Goal: Transaction & Acquisition: Purchase product/service

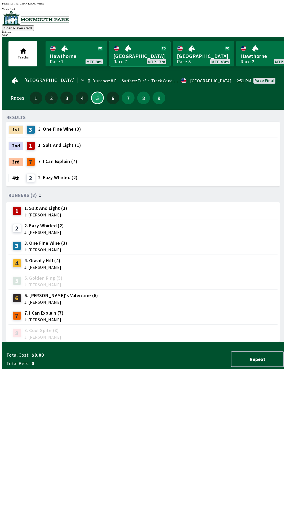
click at [135, 55] on link "[GEOGRAPHIC_DATA] Race 7 MTP 17m" at bounding box center [139, 53] width 61 height 25
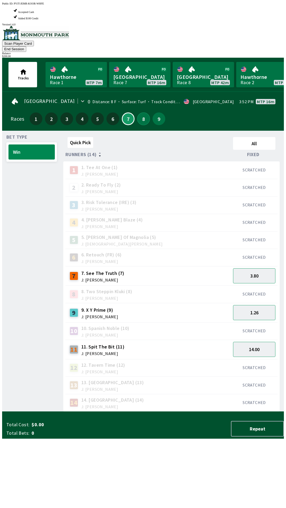
click at [138, 112] on button "8" at bounding box center [143, 118] width 13 height 13
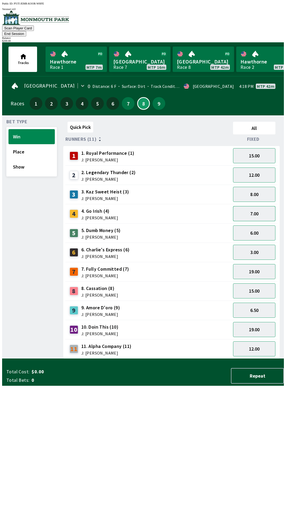
click at [260, 206] on button "7.00" at bounding box center [254, 213] width 42 height 15
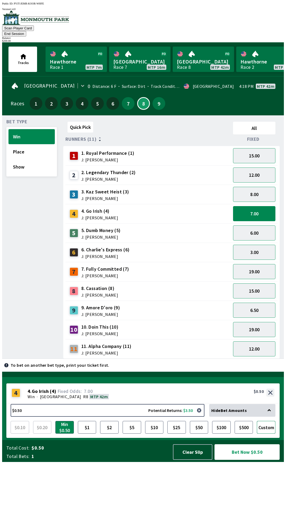
click at [266, 434] on button "Custom" at bounding box center [266, 427] width 19 height 13
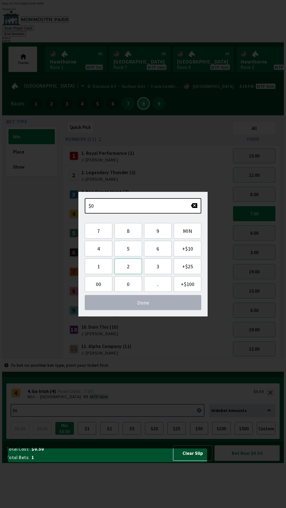
click at [129, 265] on button "2" at bounding box center [128, 266] width 28 height 16
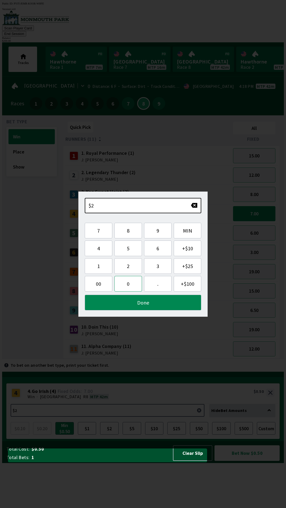
click at [131, 285] on button "0" at bounding box center [128, 284] width 28 height 16
click at [134, 284] on button "0" at bounding box center [128, 284] width 28 height 16
click at [161, 288] on button "." at bounding box center [158, 284] width 28 height 16
click at [147, 308] on button "Done" at bounding box center [143, 303] width 116 height 16
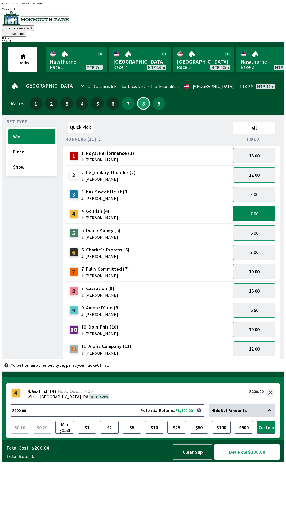
click at [253, 460] on button "Bet Now $200.00" at bounding box center [246, 452] width 65 height 16
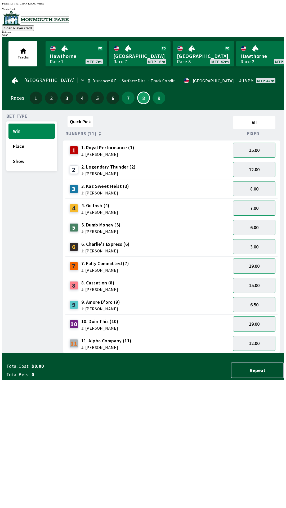
click at [172, 353] on div "Quick Pick All Runners (11) Fixed 1 1. Royal Performance (1) J: [PERSON_NAME] 1…" at bounding box center [173, 233] width 220 height 239
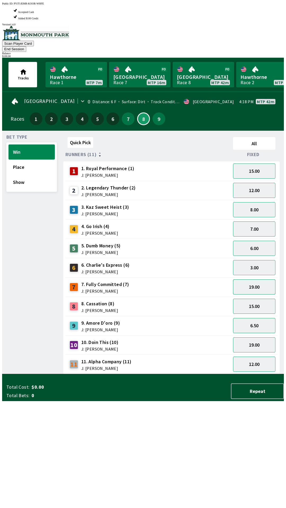
click at [261, 279] on button "19.00" at bounding box center [254, 286] width 42 height 15
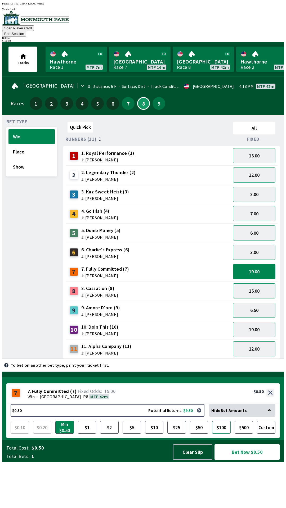
click at [225, 434] on button "$100" at bounding box center [221, 427] width 19 height 13
click at [248, 460] on button "Bet Now $100.00" at bounding box center [246, 452] width 65 height 16
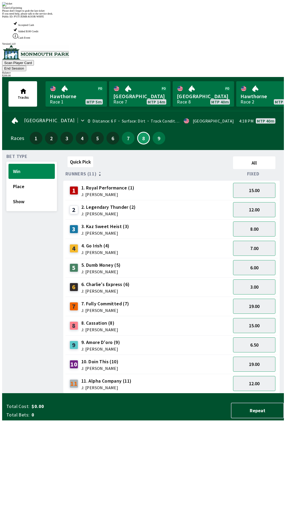
click at [172, 203] on div "2 2. Legendary Thunder (2) J: [PERSON_NAME]" at bounding box center [147, 209] width 161 height 13
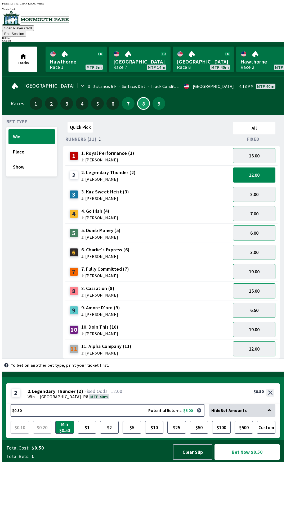
click at [268, 264] on button "19.00" at bounding box center [254, 271] width 42 height 15
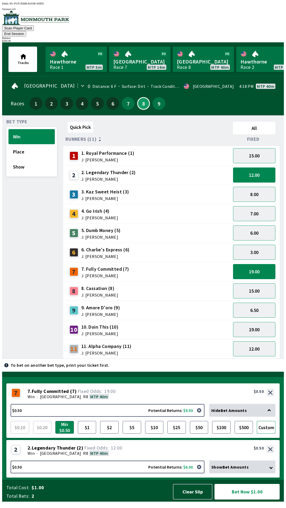
click at [268, 433] on button "Custom" at bounding box center [266, 427] width 19 height 13
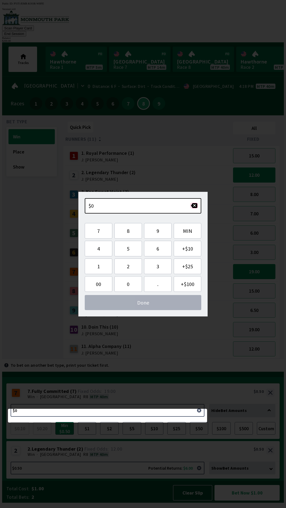
click at [194, 205] on button "button" at bounding box center [193, 205] width 7 height 5
click at [103, 263] on button "1" at bounding box center [99, 266] width 28 height 16
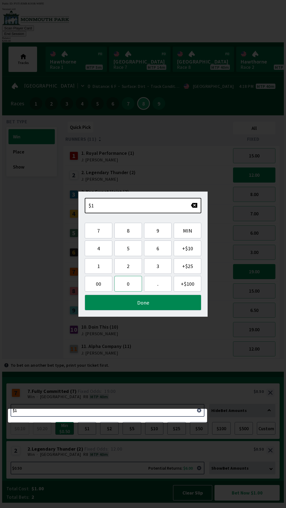
click at [129, 285] on button "0" at bounding box center [128, 284] width 28 height 16
click at [130, 287] on button "0" at bounding box center [128, 284] width 28 height 16
click at [154, 285] on button "." at bounding box center [158, 284] width 28 height 16
click at [142, 297] on button "Done" at bounding box center [143, 303] width 116 height 16
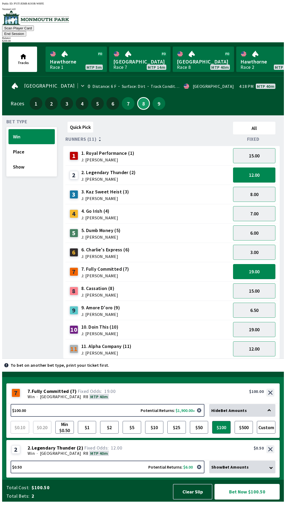
click at [253, 494] on button "Bet Now $100.50" at bounding box center [246, 492] width 65 height 16
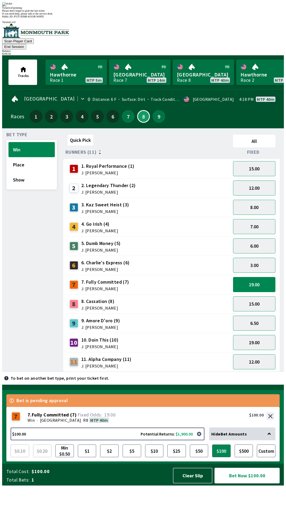
click at [197, 353] on div "Quick Pick All Runners (11) Fixed 1 1. Royal Performance (1) J: [PERSON_NAME] 1…" at bounding box center [173, 252] width 220 height 239
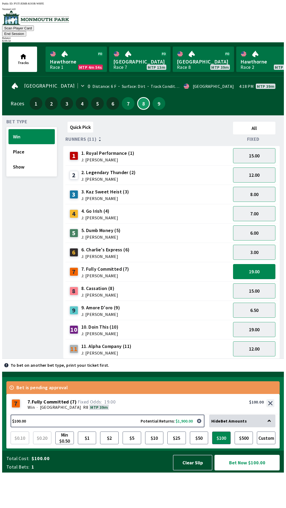
click at [250, 470] on button "Bet Now $100.00" at bounding box center [246, 463] width 65 height 16
click at [198, 470] on button "Clear Slip" at bounding box center [192, 463] width 39 height 16
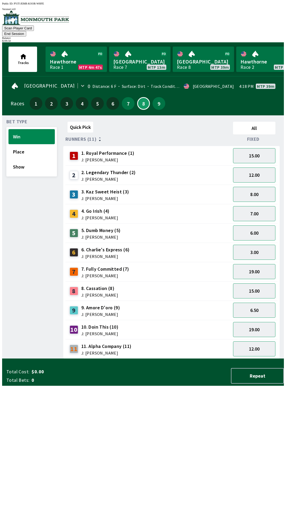
click at [196, 384] on div "Total Cost: $0.00 Total Bets: 0 Repeat" at bounding box center [144, 376] width 277 height 16
click at [209, 49] on link "[GEOGRAPHIC_DATA] Race 8 MTP 39m" at bounding box center [202, 59] width 61 height 25
click at [153, 97] on button "9" at bounding box center [158, 103] width 13 height 13
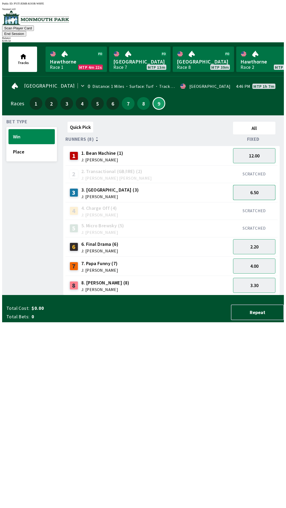
click at [259, 185] on button "6.50" at bounding box center [254, 192] width 42 height 15
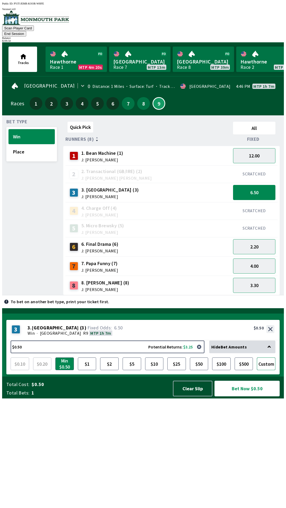
click at [266, 370] on button "Custom" at bounding box center [266, 363] width 19 height 13
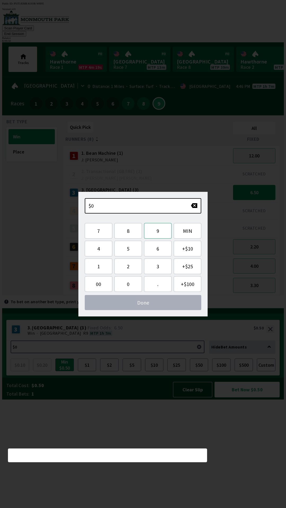
click at [158, 232] on button "9" at bounding box center [158, 231] width 28 height 16
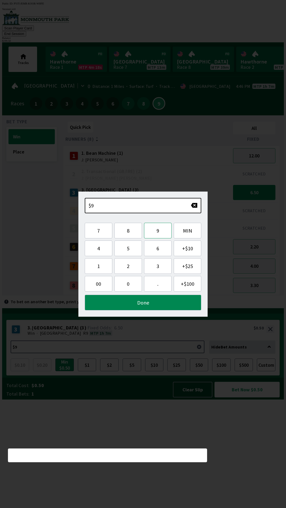
click at [159, 231] on button "9" at bounding box center [158, 231] width 28 height 16
click at [158, 285] on button "." at bounding box center [158, 284] width 28 height 16
click at [152, 299] on button "Done" at bounding box center [143, 303] width 116 height 16
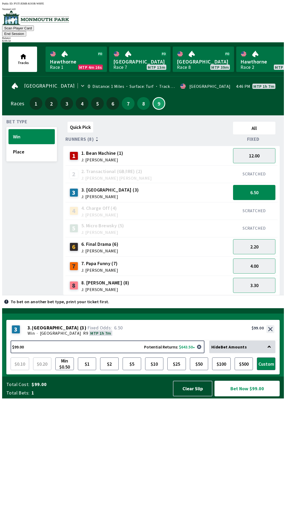
click at [252, 396] on button "Bet Now $99.00" at bounding box center [246, 389] width 65 height 16
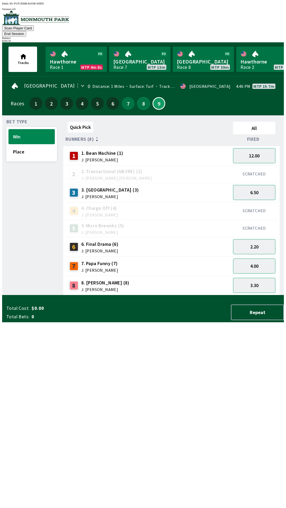
click at [139, 97] on button "8" at bounding box center [143, 103] width 13 height 13
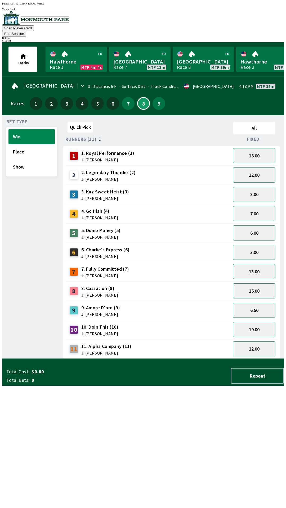
click at [264, 264] on button "13.00" at bounding box center [254, 271] width 42 height 15
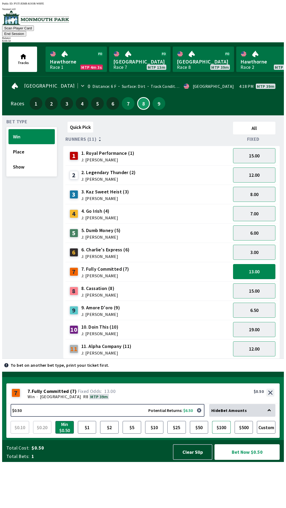
click at [222, 434] on button "$100" at bounding box center [221, 427] width 19 height 13
click at [243, 460] on button "Bet Now $100.00" at bounding box center [246, 452] width 65 height 16
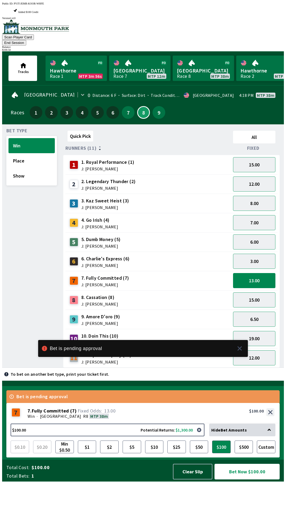
click at [249, 479] on button "Bet Now $100.00" at bounding box center [246, 472] width 65 height 16
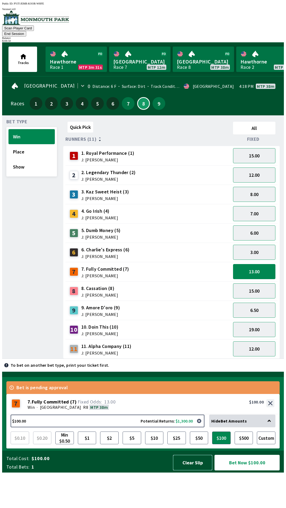
click at [189, 470] on button "Clear Slip" at bounding box center [192, 463] width 39 height 16
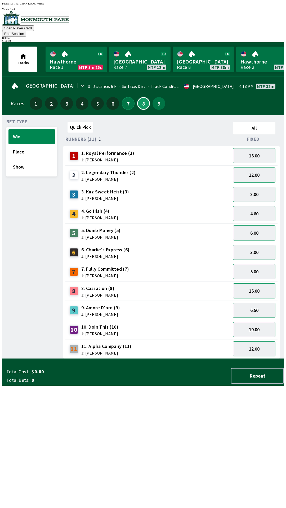
click at [124, 98] on button "7" at bounding box center [128, 103] width 13 height 13
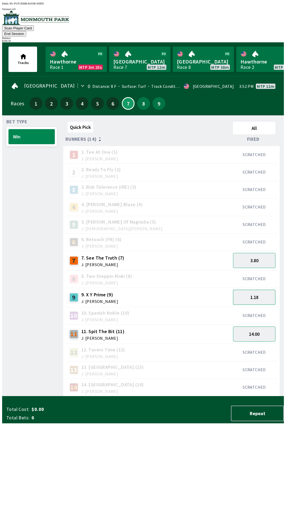
click at [264, 294] on button "1.18" at bounding box center [254, 297] width 42 height 15
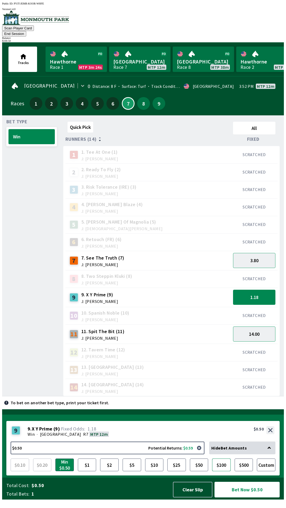
click at [224, 471] on button "$100" at bounding box center [221, 464] width 19 height 13
click at [254, 497] on button "Bet Now $100.00" at bounding box center [246, 490] width 65 height 16
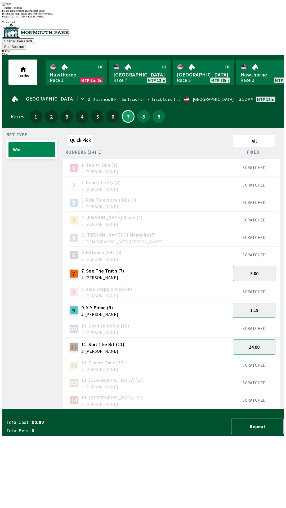
click at [203, 409] on div "Quick Pick All Runners (14) Fixed 1 1. Tee At One (1) J: [PERSON_NAME] SCRATCHE…" at bounding box center [173, 271] width 220 height 277
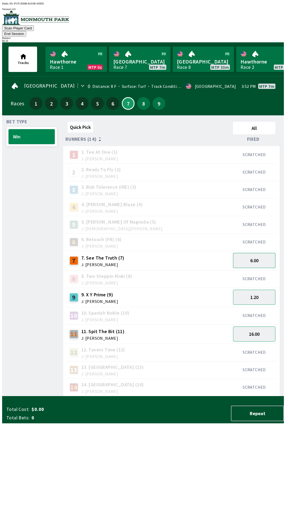
click at [256, 253] on button "6.00" at bounding box center [254, 260] width 42 height 15
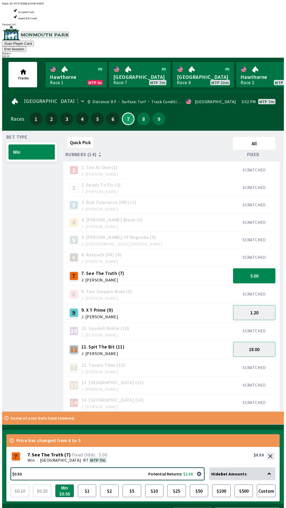
click at [20, 467] on button "$0.50 Potential Returns: $2.50" at bounding box center [108, 473] width 194 height 13
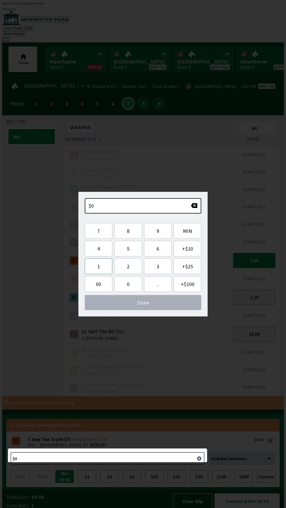
click at [99, 270] on button "1" at bounding box center [99, 266] width 28 height 16
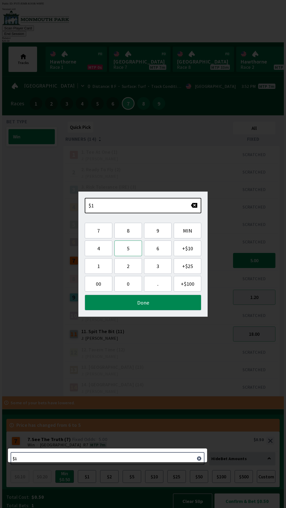
click at [131, 248] on button "5" at bounding box center [128, 248] width 28 height 16
click at [142, 302] on button "Done" at bounding box center [143, 303] width 116 height 16
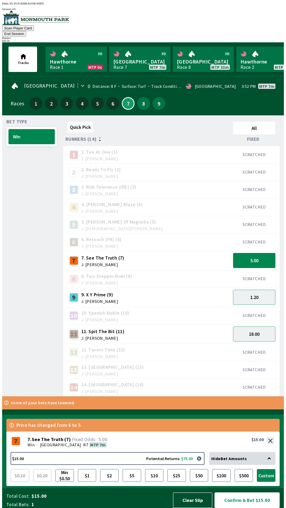
click at [244, 496] on button "Confirm & Bet $15.00" at bounding box center [246, 500] width 65 height 16
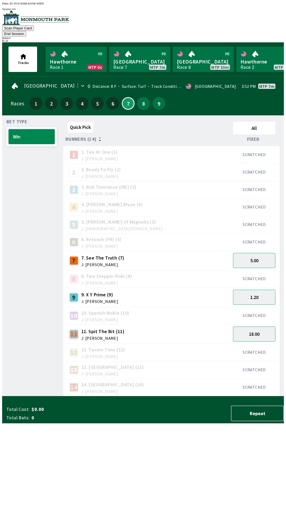
click at [156, 396] on div "Quick Pick All Runners (14) Fixed 1 1. Tee At One (1) J: [PERSON_NAME] SCRATCHE…" at bounding box center [173, 258] width 220 height 277
click at [251, 326] on button "18.00" at bounding box center [254, 333] width 42 height 15
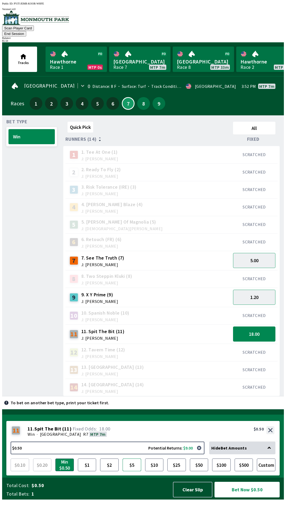
click at [133, 470] on button "$5" at bounding box center [131, 464] width 19 height 13
click at [235, 497] on button "Bet Now $5.00" at bounding box center [246, 490] width 65 height 16
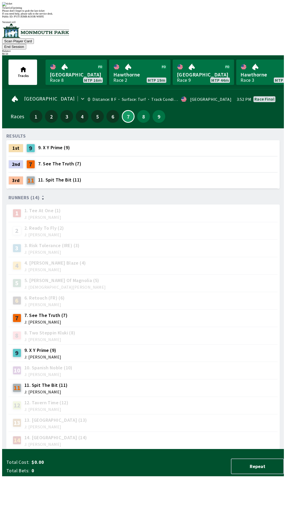
click at [112, 346] on div "9 9. X Y Prime (9) J: [PERSON_NAME]" at bounding box center [143, 352] width 264 height 13
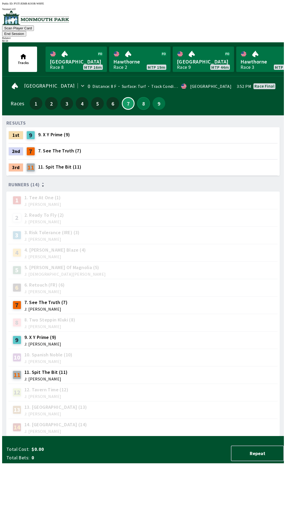
click at [146, 97] on button "8" at bounding box center [143, 103] width 13 height 13
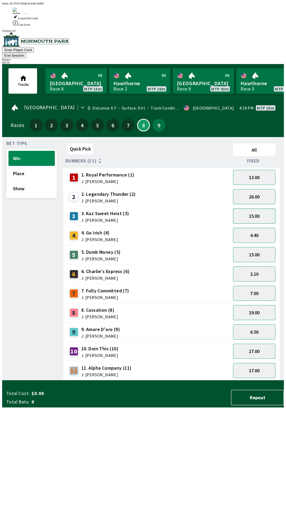
click at [256, 208] on button "15.00" at bounding box center [254, 215] width 42 height 15
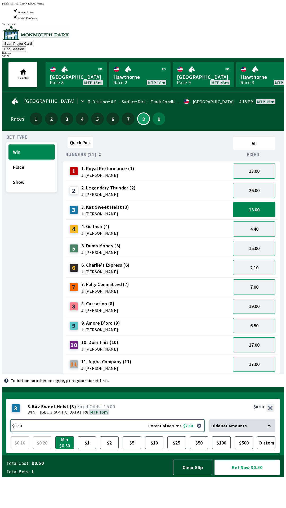
click at [24, 432] on button "$0.50 Potential Returns: $7.50" at bounding box center [108, 425] width 194 height 13
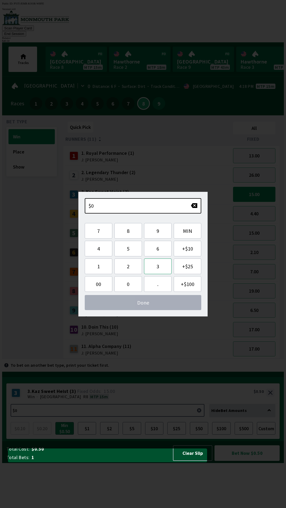
click at [160, 267] on button "3" at bounding box center [158, 266] width 28 height 16
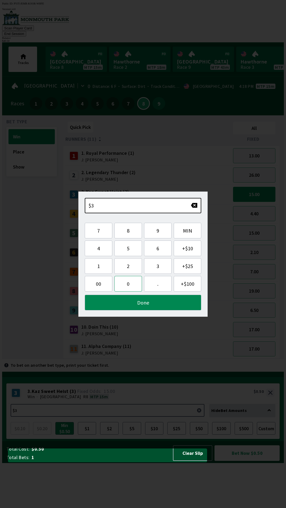
click at [127, 287] on button "0" at bounding box center [128, 284] width 28 height 16
click at [133, 304] on button "Done" at bounding box center [143, 303] width 116 height 16
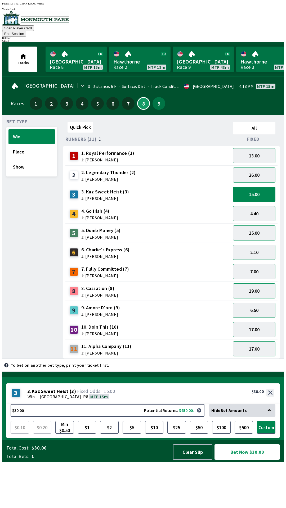
click at [251, 460] on button "Bet Now $30.00" at bounding box center [246, 452] width 65 height 16
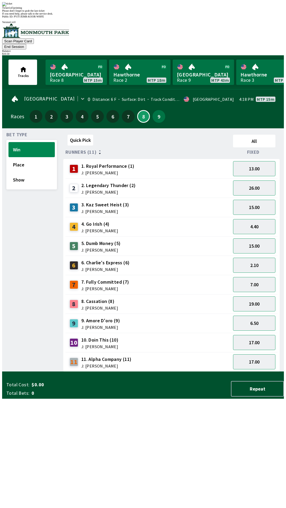
click at [55, 372] on div "Bet Type Win Place Show Quick Pick All Runners (11) Fixed 1 1. Royal Performanc…" at bounding box center [144, 250] width 277 height 241
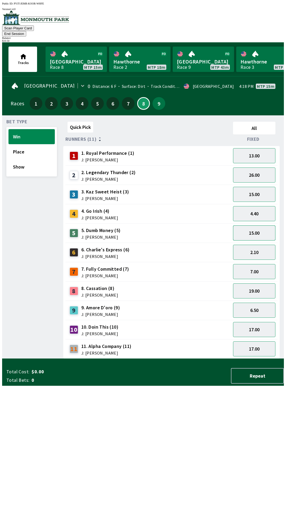
click at [257, 225] on button "15.00" at bounding box center [254, 232] width 42 height 15
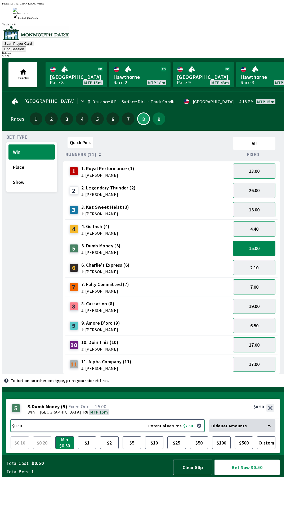
click at [21, 432] on button "$0.50 Potential Returns: $7.50" at bounding box center [108, 425] width 194 height 13
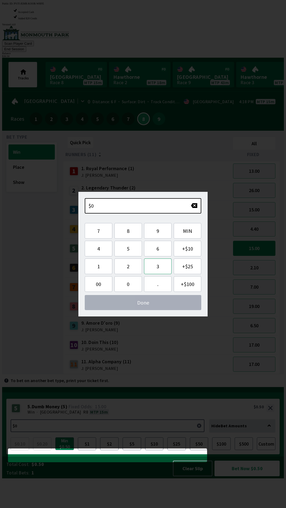
click at [157, 266] on button "3" at bounding box center [158, 266] width 28 height 16
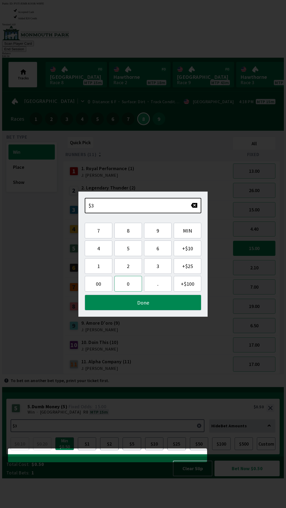
click at [125, 287] on button "0" at bounding box center [128, 284] width 28 height 16
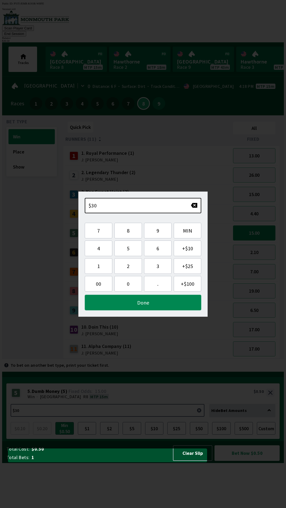
click at [143, 301] on button "Done" at bounding box center [143, 303] width 116 height 16
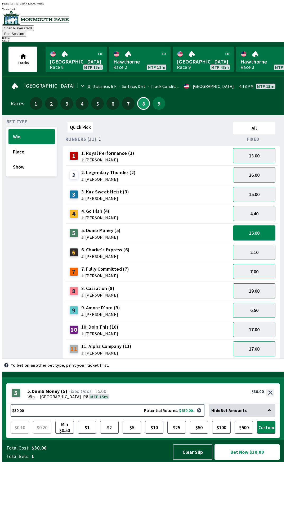
click at [246, 460] on button "Bet Now $30.00" at bounding box center [246, 452] width 65 height 16
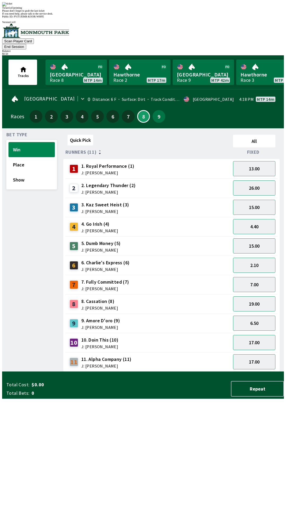
click at [122, 372] on div "Quick Pick All Runners (11) Fixed 1 1. Royal Performance (1) J: [PERSON_NAME] 1…" at bounding box center [173, 252] width 220 height 239
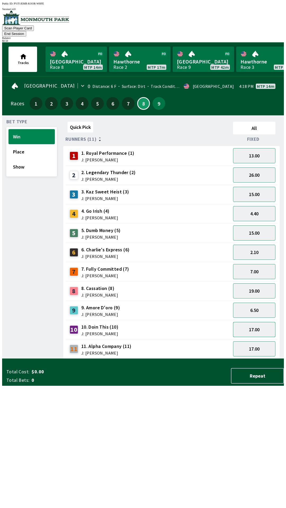
click at [254, 322] on button "17.00" at bounding box center [254, 329] width 42 height 15
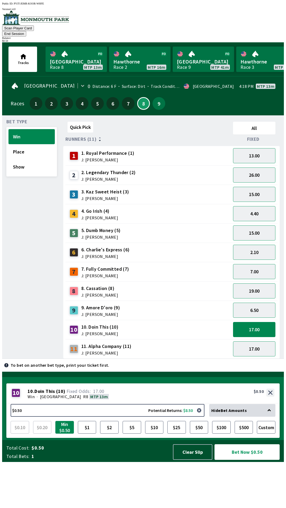
click at [66, 434] on button "Min $0.50" at bounding box center [64, 427] width 19 height 13
click at [242, 460] on button "Bet Now $0.50" at bounding box center [246, 452] width 65 height 16
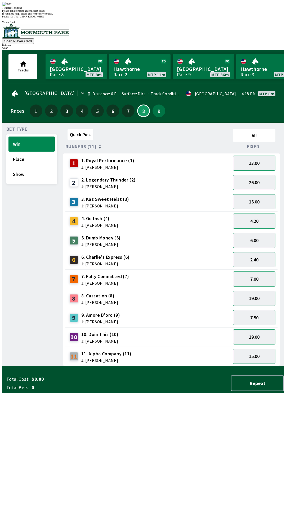
click at [58, 366] on div "Bet Type Win Place Show Quick Pick All Runners (11) Fixed 1 1. Royal Performanc…" at bounding box center [144, 245] width 277 height 241
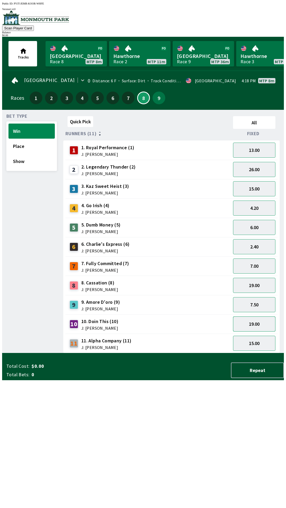
click at [256, 320] on button "19.00" at bounding box center [254, 323] width 42 height 15
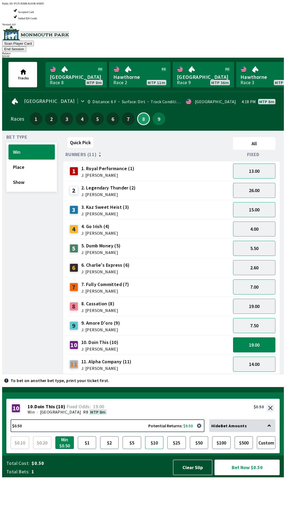
click at [158, 449] on button "$10" at bounding box center [154, 442] width 19 height 13
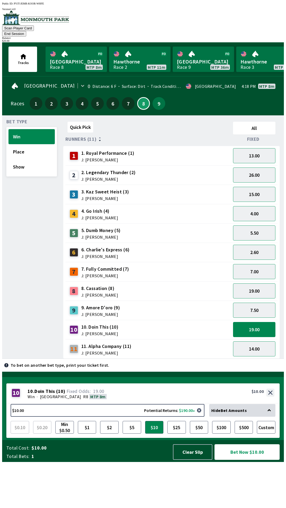
click at [241, 460] on button "Bet Now $10.00" at bounding box center [246, 452] width 65 height 16
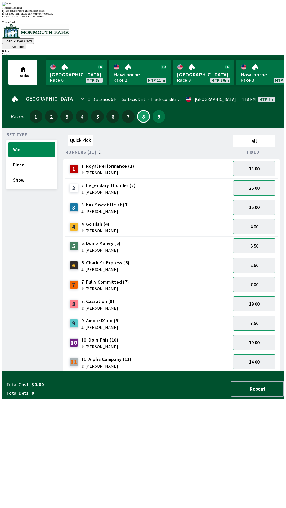
click at [192, 372] on div "Quick Pick All Runners (11) Fixed 1 1. Royal Performance (1) J: [PERSON_NAME] 1…" at bounding box center [173, 252] width 220 height 239
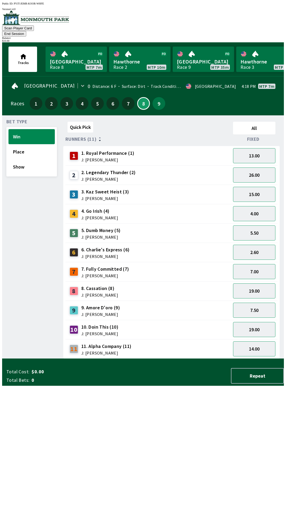
click at [26, 31] on button "End Session" at bounding box center [14, 34] width 24 height 6
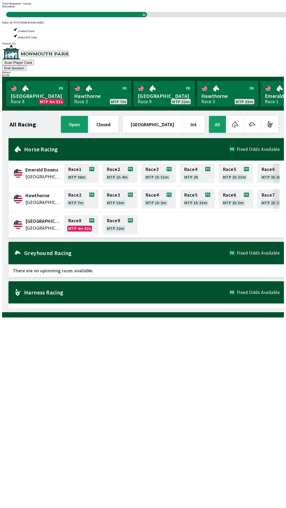
click at [152, 308] on div "All Racing open closed United States Int All Emerald Downs [GEOGRAPHIC_DATA] Ra…" at bounding box center [144, 211] width 277 height 193
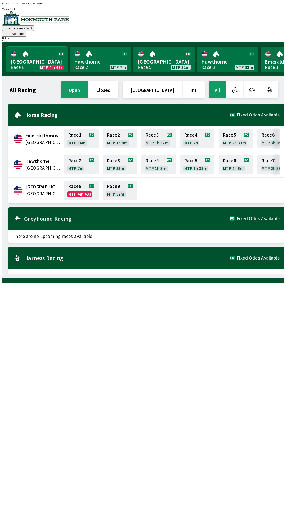
click at [31, 56] on link "[GEOGRAPHIC_DATA] Race 8 MTP 4m 49s" at bounding box center [36, 59] width 61 height 25
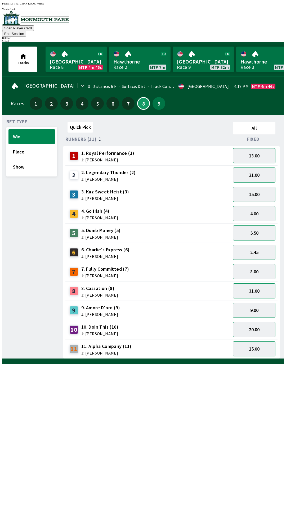
click at [249, 152] on button "13.00" at bounding box center [254, 155] width 42 height 15
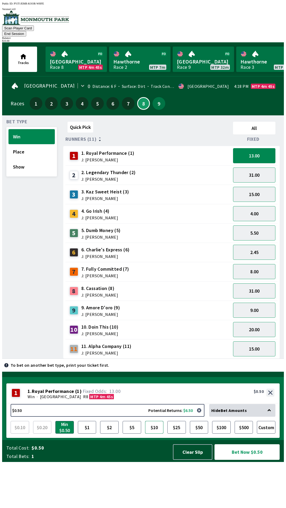
click at [162, 434] on button "$10" at bounding box center [154, 427] width 19 height 13
click at [242, 460] on button "Bet Now $10.00" at bounding box center [246, 452] width 65 height 16
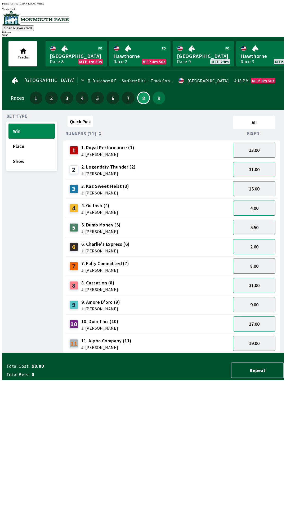
click at [127, 353] on div "Quick Pick All Runners (11) Fixed 1 1. Royal Performance (1) J: [PERSON_NAME] 1…" at bounding box center [173, 233] width 220 height 239
click at [117, 353] on div "Quick Pick All Runners (11) Fixed 1 1. Royal Performance (1) J: [PERSON_NAME] 1…" at bounding box center [173, 233] width 220 height 239
click at [16, 163] on button "Show" at bounding box center [31, 161] width 46 height 15
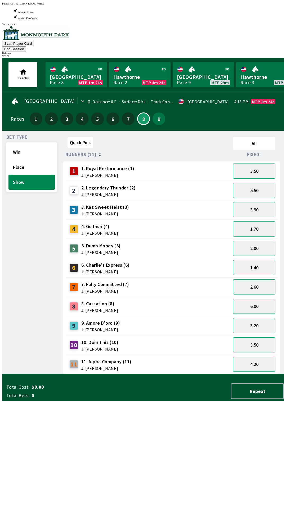
click at [252, 279] on button "2.60" at bounding box center [254, 286] width 42 height 15
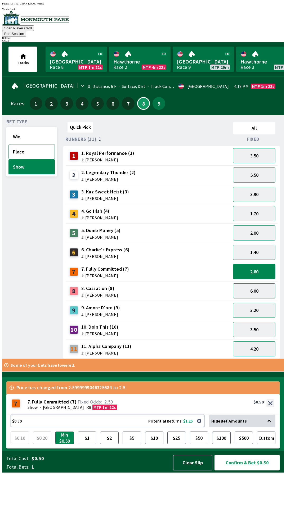
click at [19, 145] on button "Place" at bounding box center [31, 151] width 46 height 15
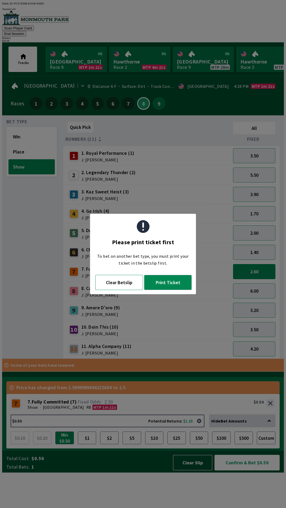
click at [117, 284] on button "Clear Betslip" at bounding box center [119, 282] width 48 height 15
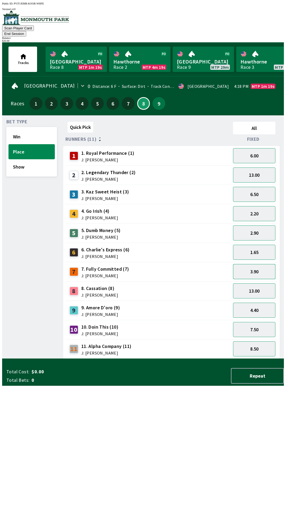
click at [251, 265] on button "3.90" at bounding box center [254, 271] width 42 height 15
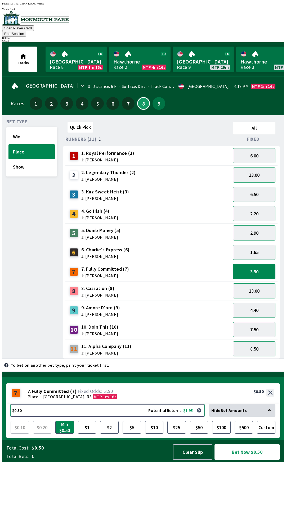
click at [93, 417] on button "$0.50 Potential Returns: $1.95" at bounding box center [108, 410] width 194 height 13
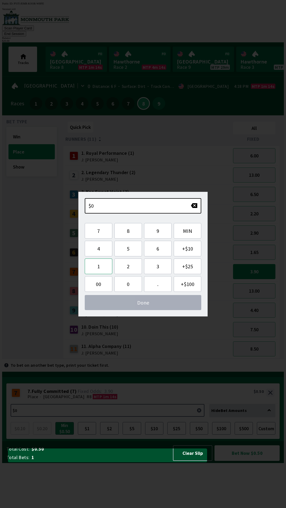
click at [95, 269] on button "1" at bounding box center [99, 266] width 28 height 16
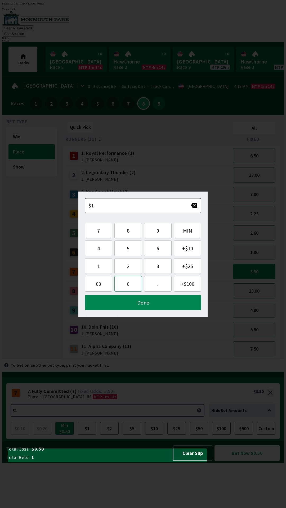
click at [131, 287] on button "0" at bounding box center [128, 284] width 28 height 16
click at [121, 303] on button "Done" at bounding box center [143, 303] width 116 height 16
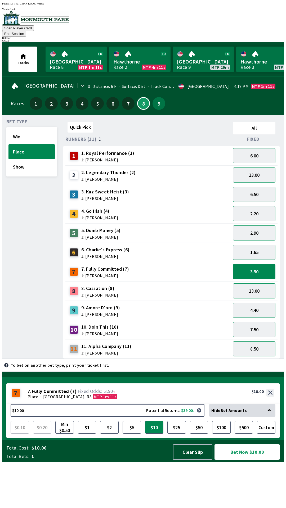
click at [236, 460] on button "Bet Now $10.00" at bounding box center [246, 452] width 65 height 16
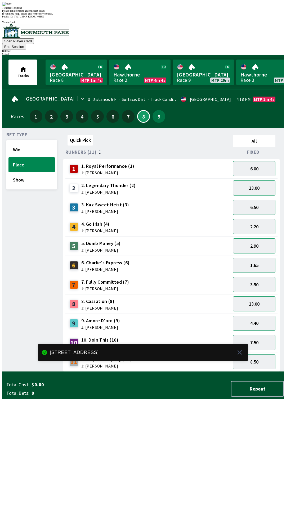
click at [168, 372] on div "Quick Pick All Runners (11) Fixed 1 1. Royal Performance (1) J: [PERSON_NAME] 6…" at bounding box center [173, 252] width 220 height 239
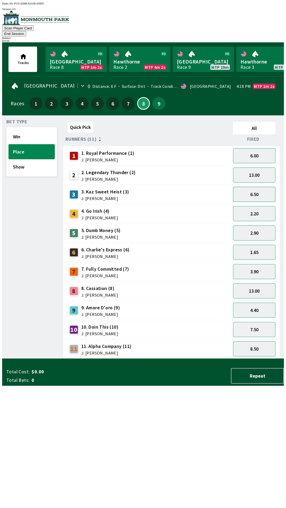
click at [253, 189] on button "6.50" at bounding box center [254, 194] width 42 height 15
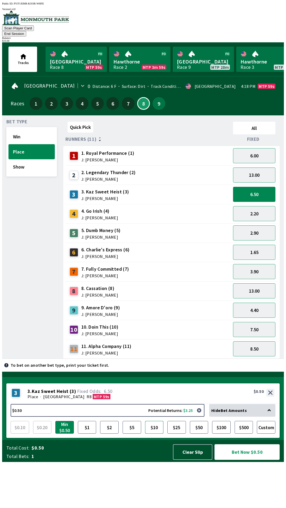
click at [157, 434] on button "$10" at bounding box center [154, 427] width 19 height 13
click at [235, 460] on button "Bet Now $10.00" at bounding box center [246, 452] width 65 height 16
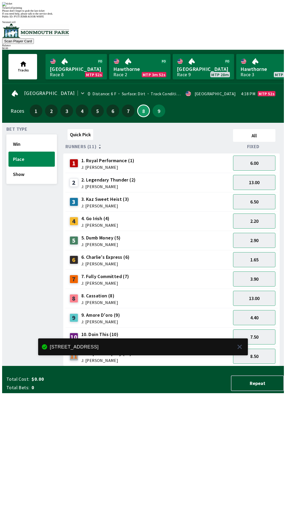
click at [221, 366] on div "Quick Pick All Runners (11) Fixed 1 1. Royal Performance (1) J: [PERSON_NAME] 6…" at bounding box center [173, 246] width 220 height 239
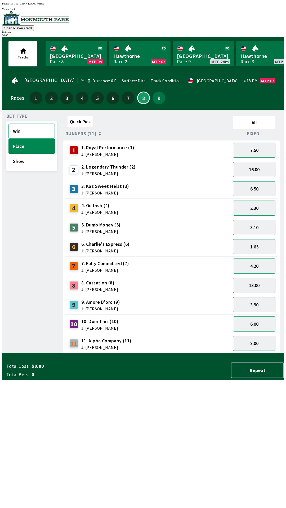
click at [21, 127] on button "Win" at bounding box center [31, 131] width 46 height 15
click at [266, 304] on button "8.00" at bounding box center [254, 304] width 42 height 15
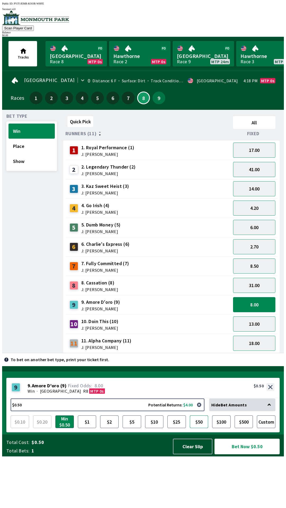
click at [202, 428] on button "$50" at bounding box center [199, 421] width 19 height 13
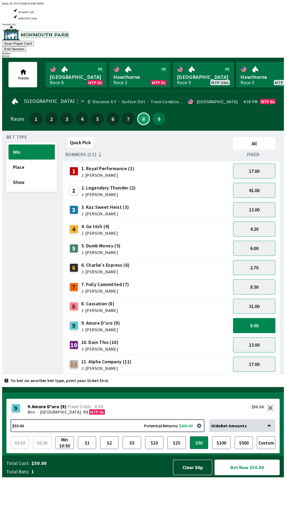
click at [248, 475] on button "Bet Now $50.00" at bounding box center [246, 467] width 65 height 16
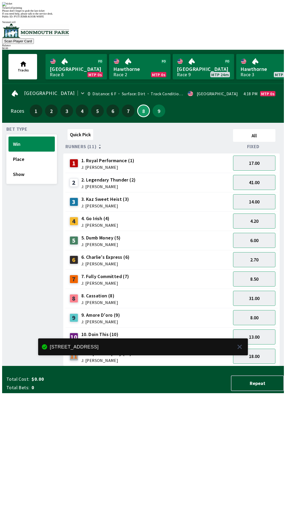
click at [95, 366] on div "Quick Pick All Runners (11) Fixed 1 1. Royal Performance (1) J: [PERSON_NAME] 1…" at bounding box center [173, 246] width 220 height 239
